Goal: Check status: Check status

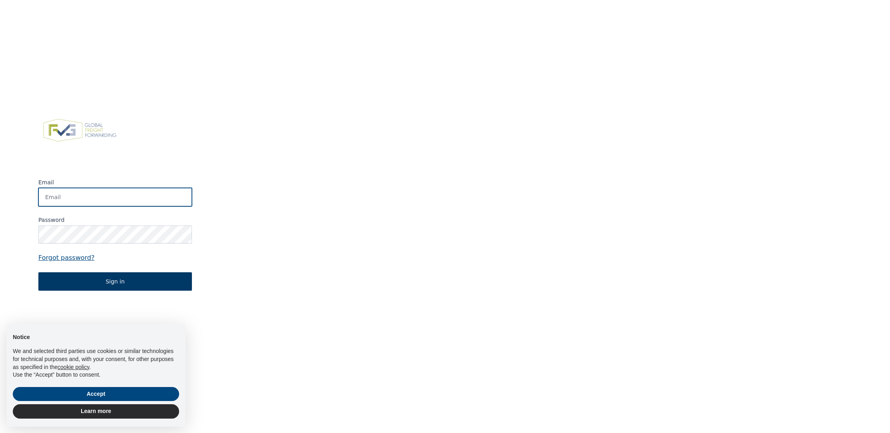
type input "krista.laenen@gavra.be"
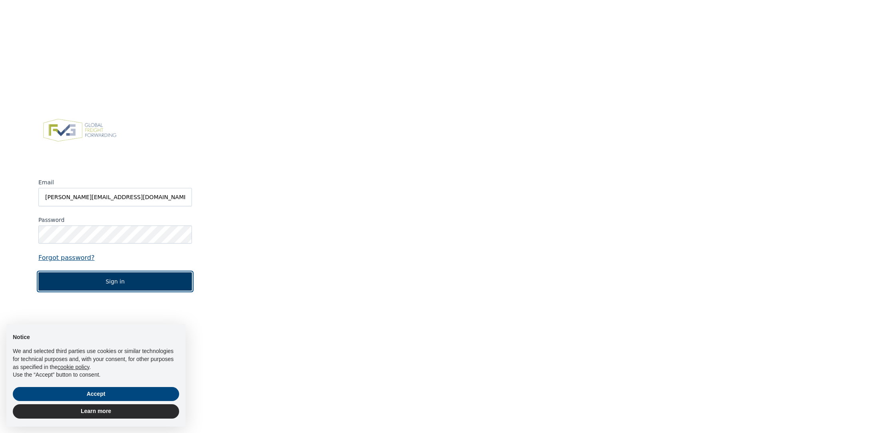
click at [119, 284] on button "Sign in" at bounding box center [114, 281] width 153 height 18
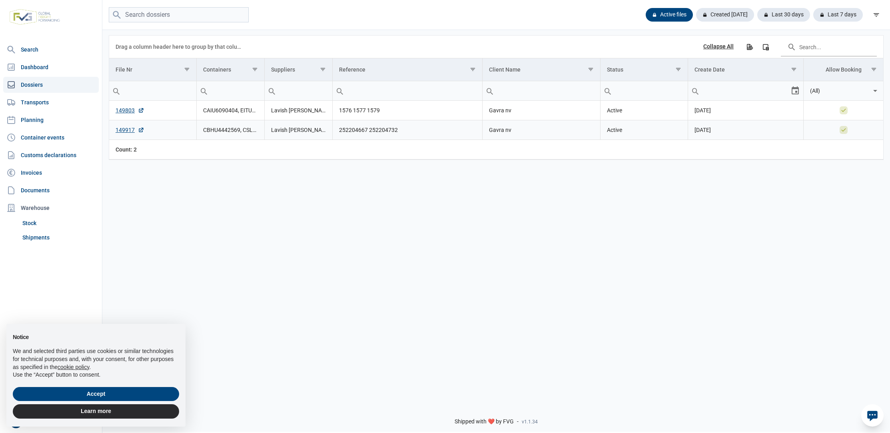
click at [297, 130] on td "Lavish [PERSON_NAME] Pvt. Ltd." at bounding box center [298, 130] width 68 height 20
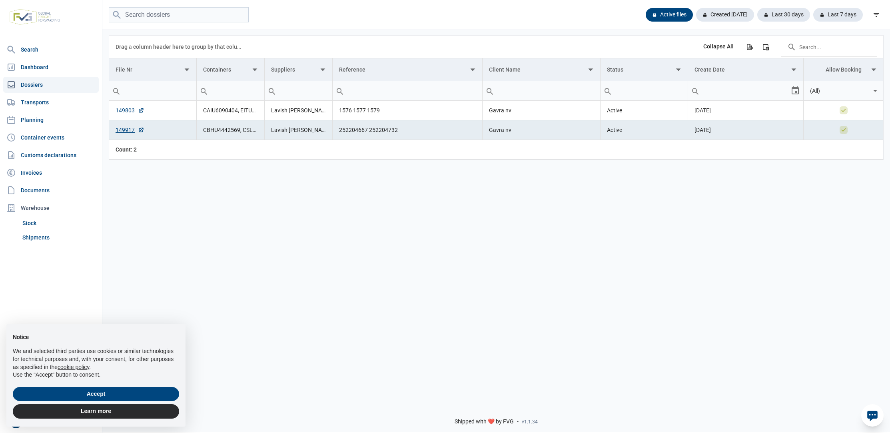
click at [297, 130] on td "Lavish [PERSON_NAME] Pvt. Ltd." at bounding box center [298, 130] width 68 height 20
click at [297, 131] on td "Lavish [PERSON_NAME] Pvt. Ltd." at bounding box center [298, 130] width 68 height 20
click at [123, 130] on link "149917" at bounding box center [129, 130] width 29 height 8
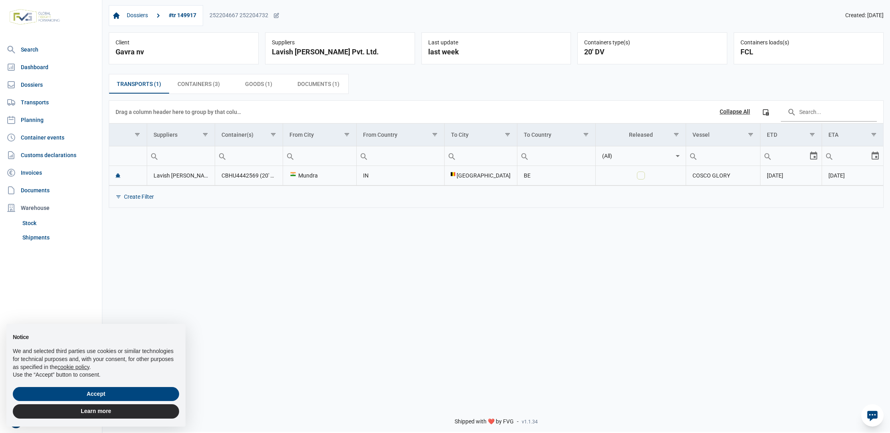
click at [331, 175] on div "Mundra" at bounding box center [319, 175] width 60 height 8
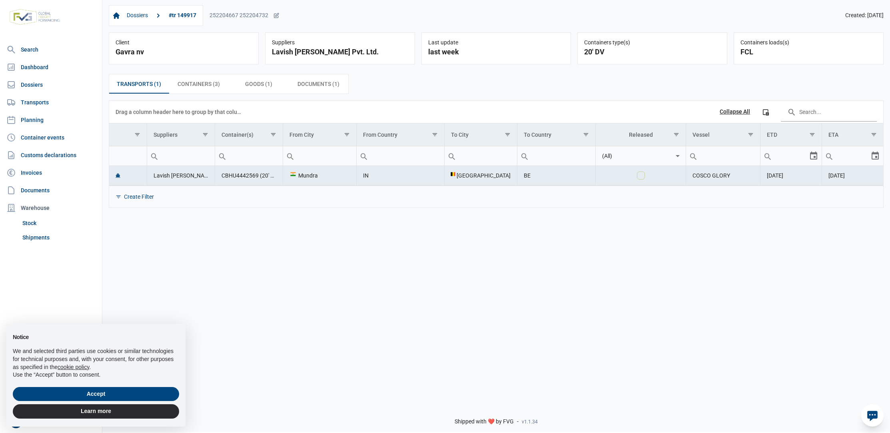
click at [331, 175] on div "Mundra" at bounding box center [319, 175] width 60 height 8
click at [41, 85] on link "Dossiers" at bounding box center [51, 85] width 96 height 16
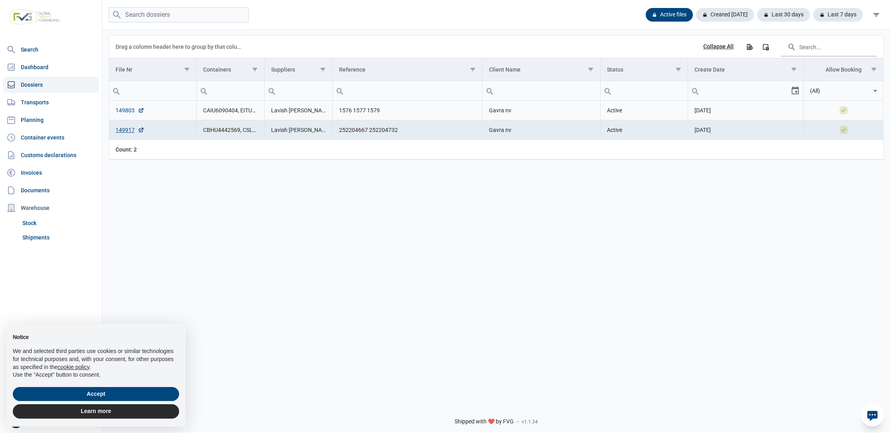
click at [130, 111] on link "149803" at bounding box center [129, 110] width 29 height 8
